Goal: Check status

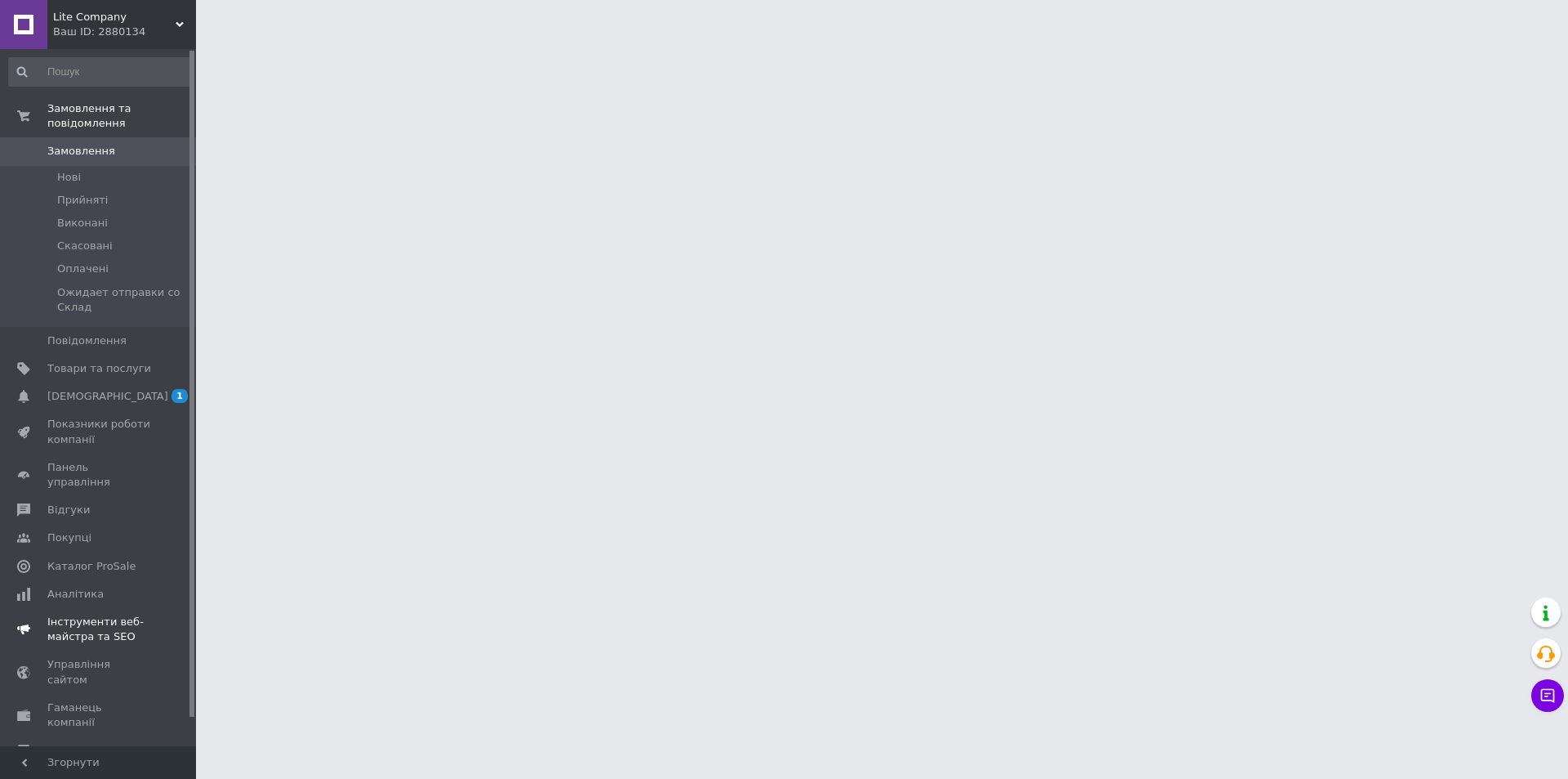
click at [135, 389] on span "[DEMOGRAPHIC_DATA]" at bounding box center [99, 397] width 104 height 15
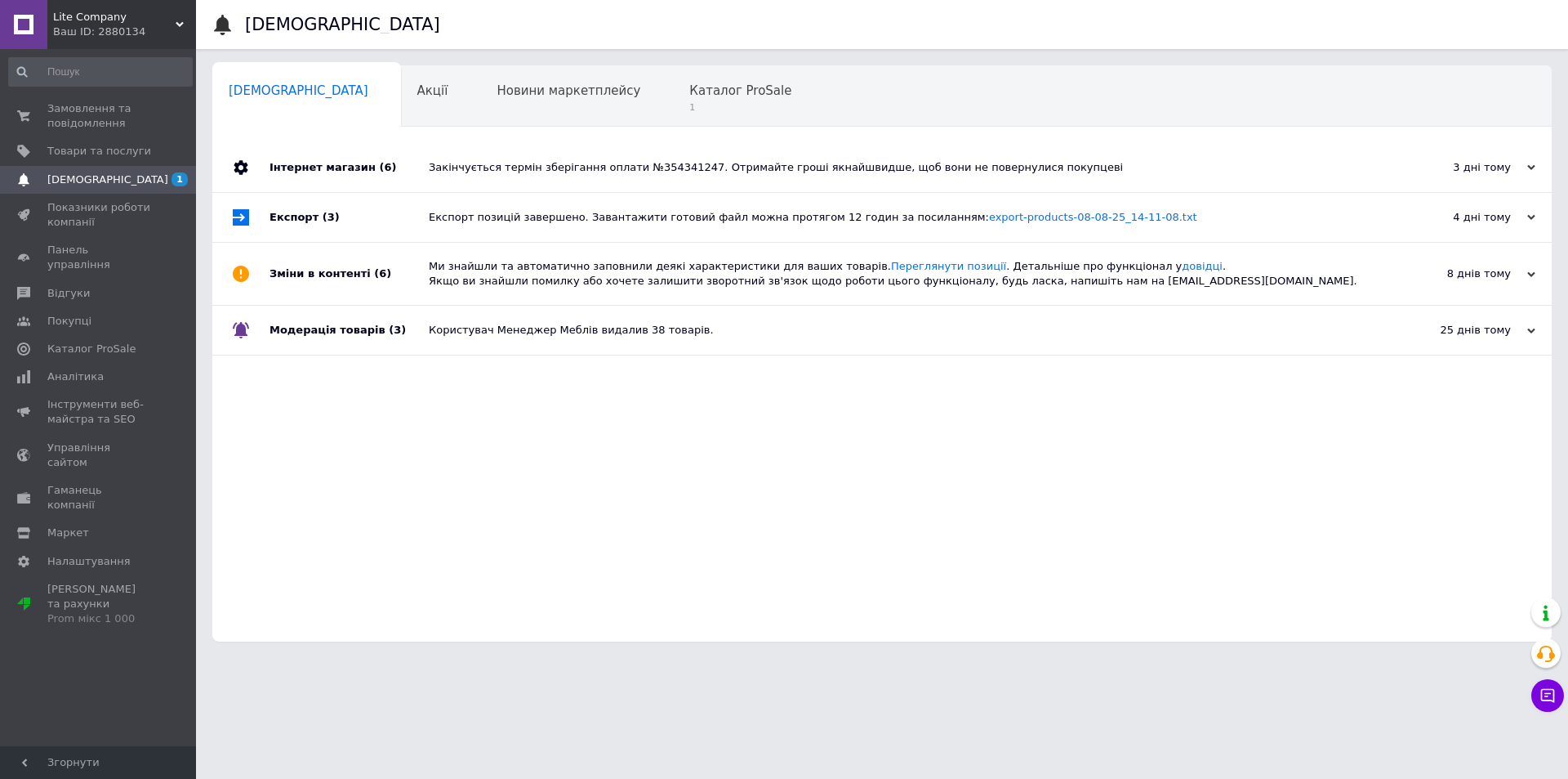
click at [1524, 164] on div "3 дні тому" at bounding box center [1454, 168] width 163 height 15
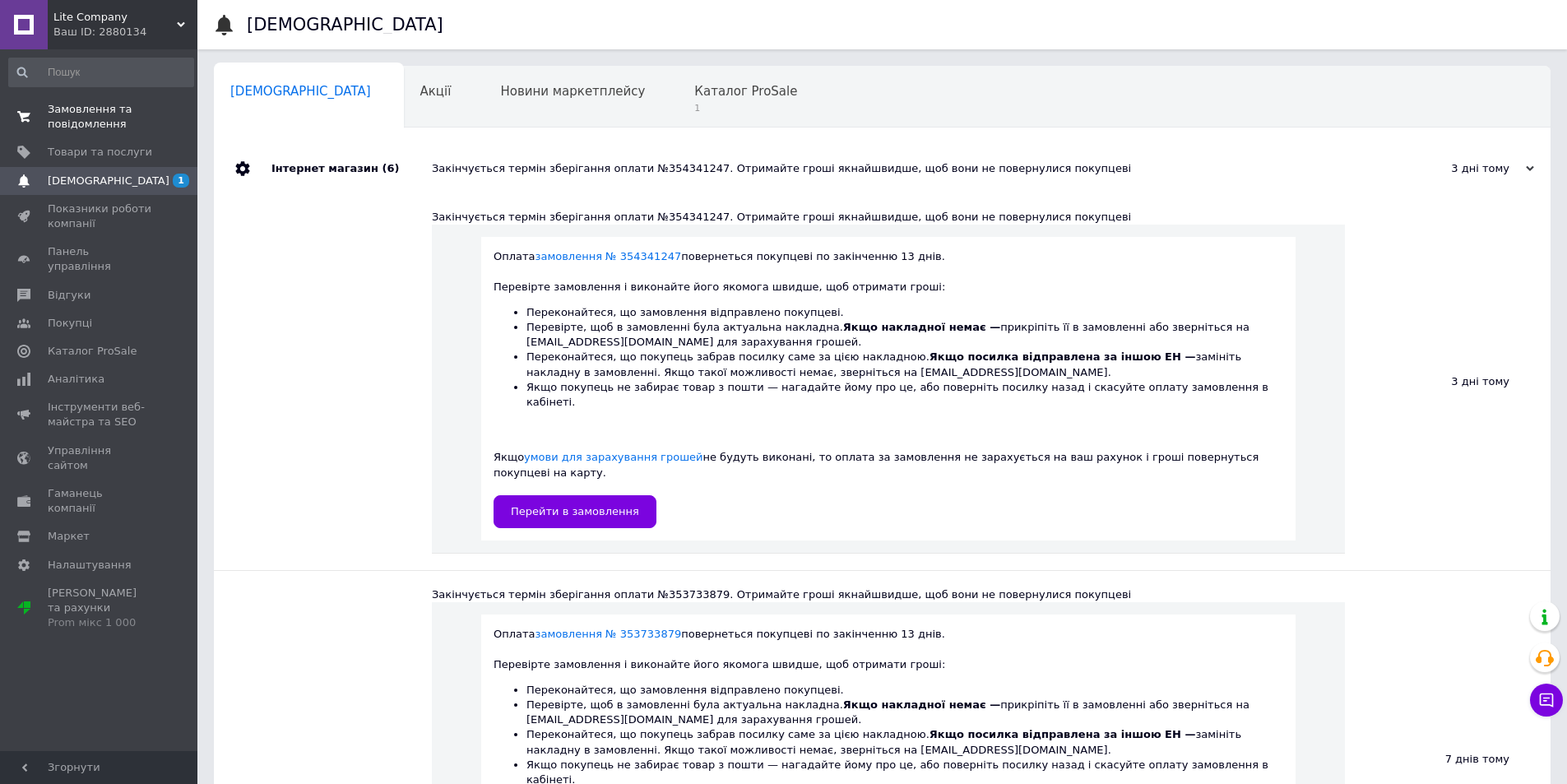
click at [111, 113] on span "Замовлення та повідомлення" at bounding box center [100, 117] width 105 height 30
